Goal: Information Seeking & Learning: Find specific fact

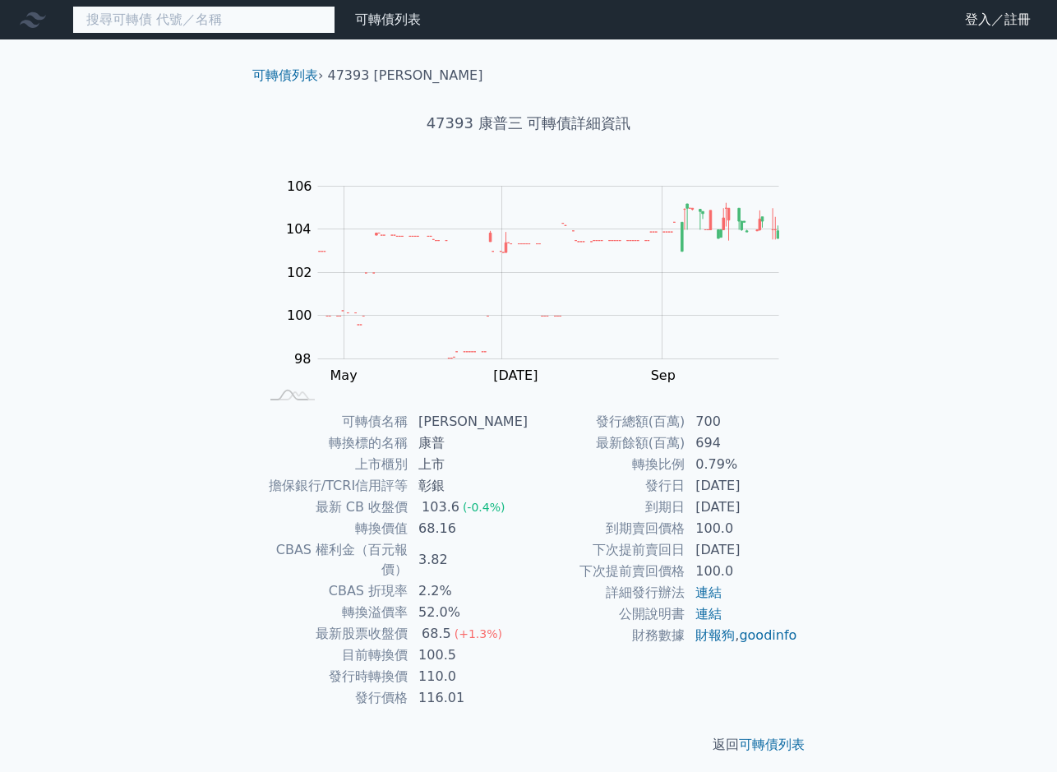
click at [128, 16] on input at bounding box center [203, 20] width 263 height 28
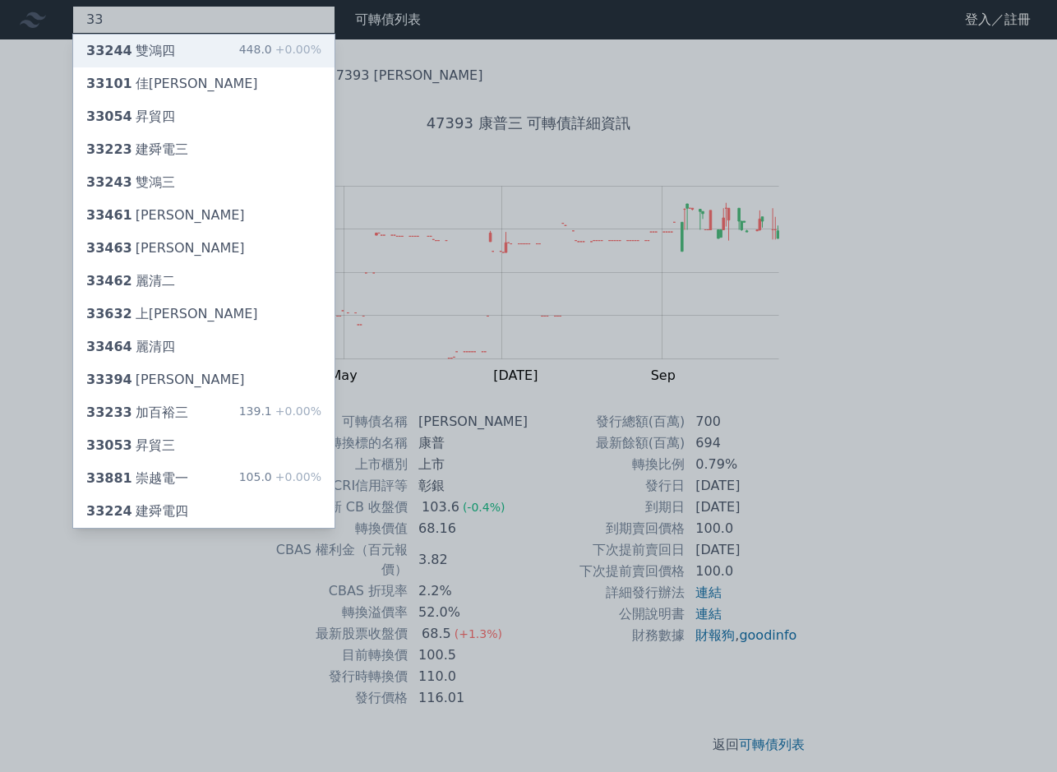
type input "33"
click at [127, 54] on div "33244 雙鴻四" at bounding box center [130, 51] width 89 height 20
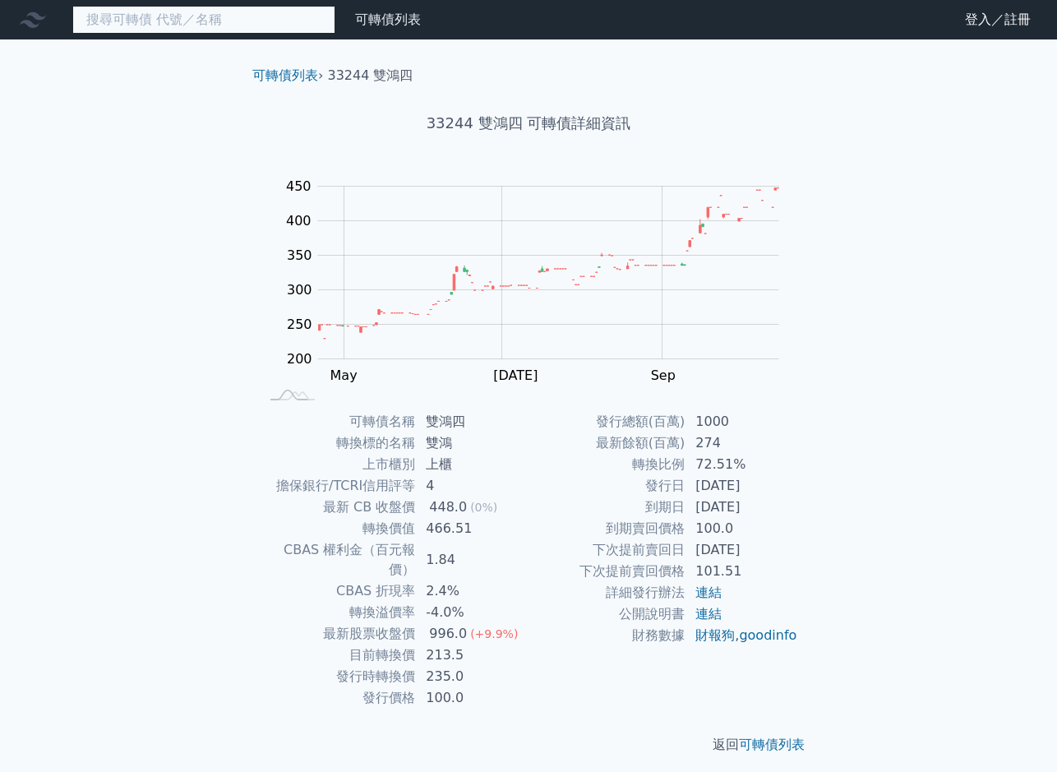
click at [165, 18] on input at bounding box center [203, 20] width 263 height 28
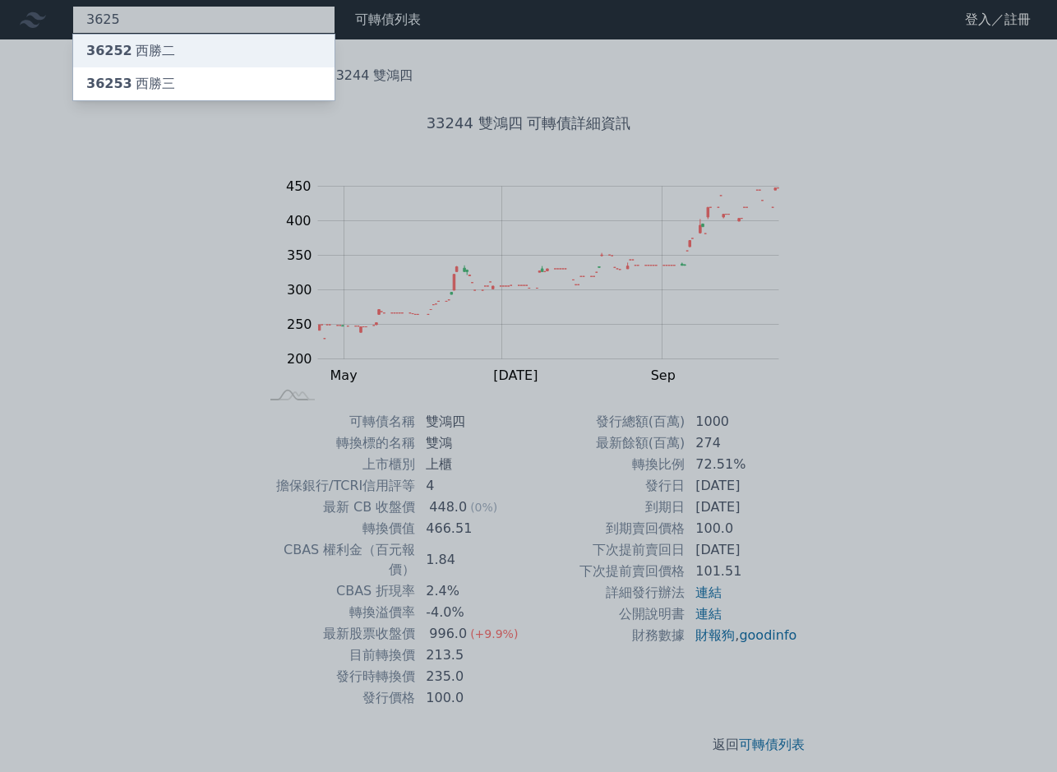
type input "3625"
click at [146, 44] on div "36252 西勝二" at bounding box center [130, 51] width 89 height 20
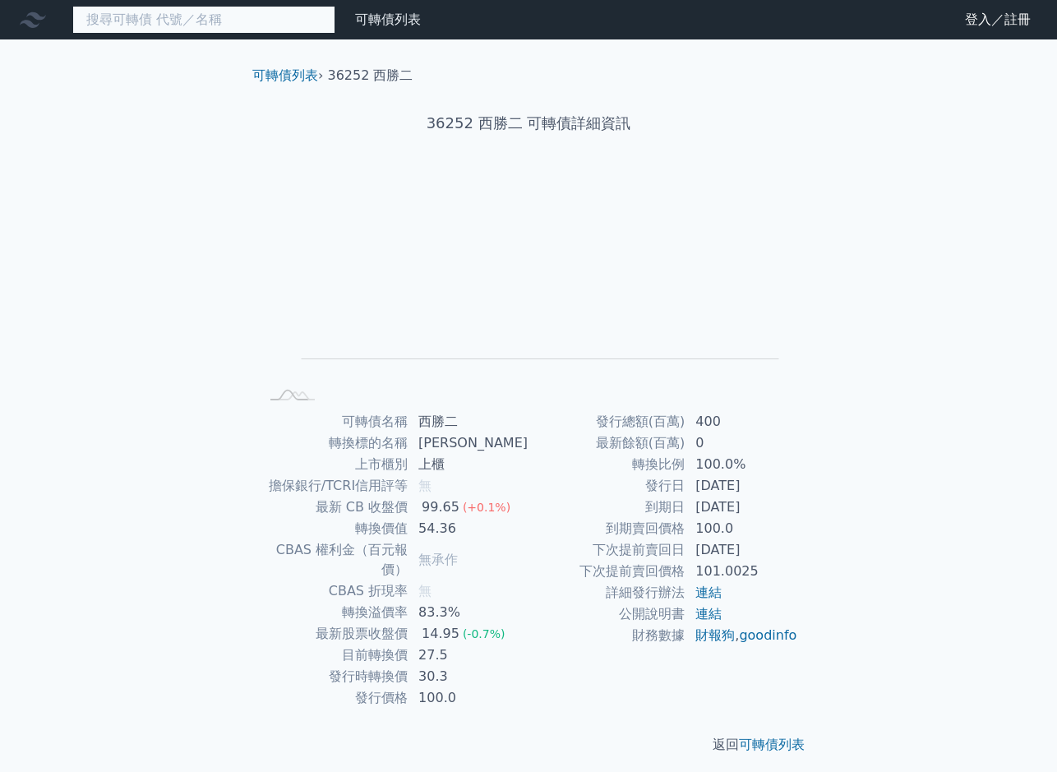
click at [164, 24] on input at bounding box center [203, 20] width 263 height 28
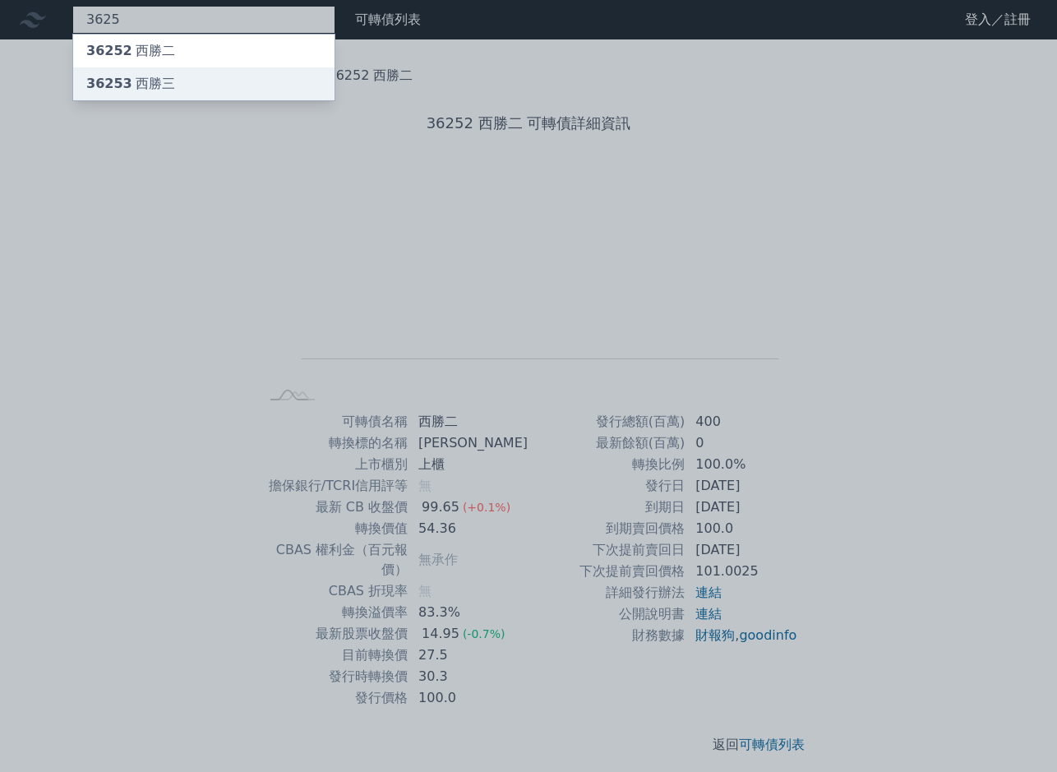
type input "3625"
click at [129, 81] on div "36253 西勝三" at bounding box center [130, 84] width 89 height 20
